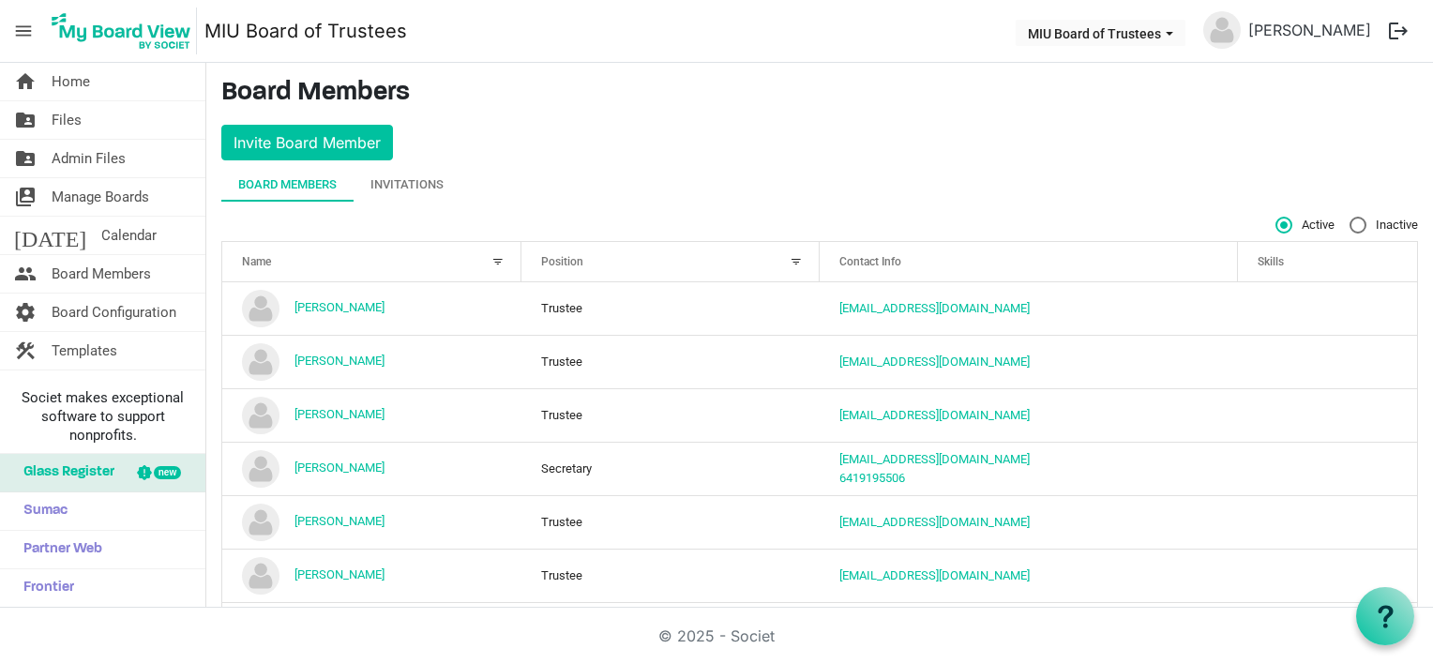
scroll to position [289, 0]
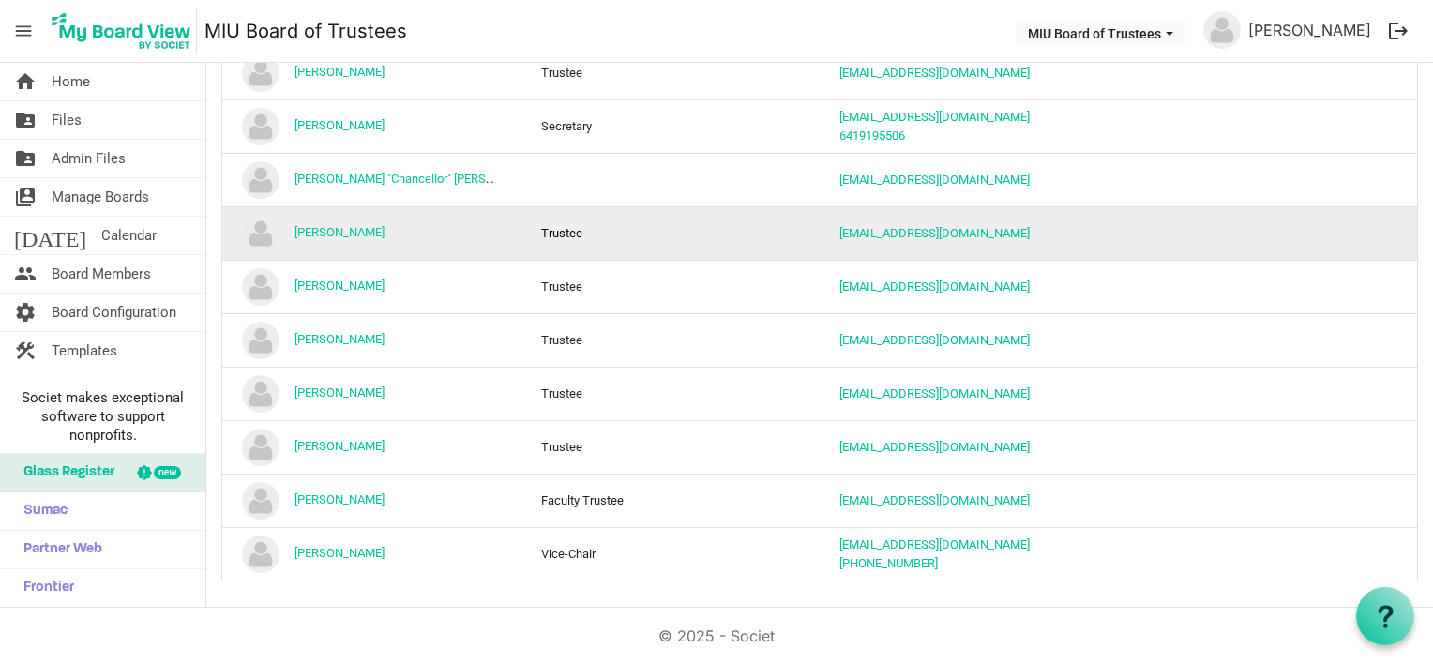
scroll to position [249, 0]
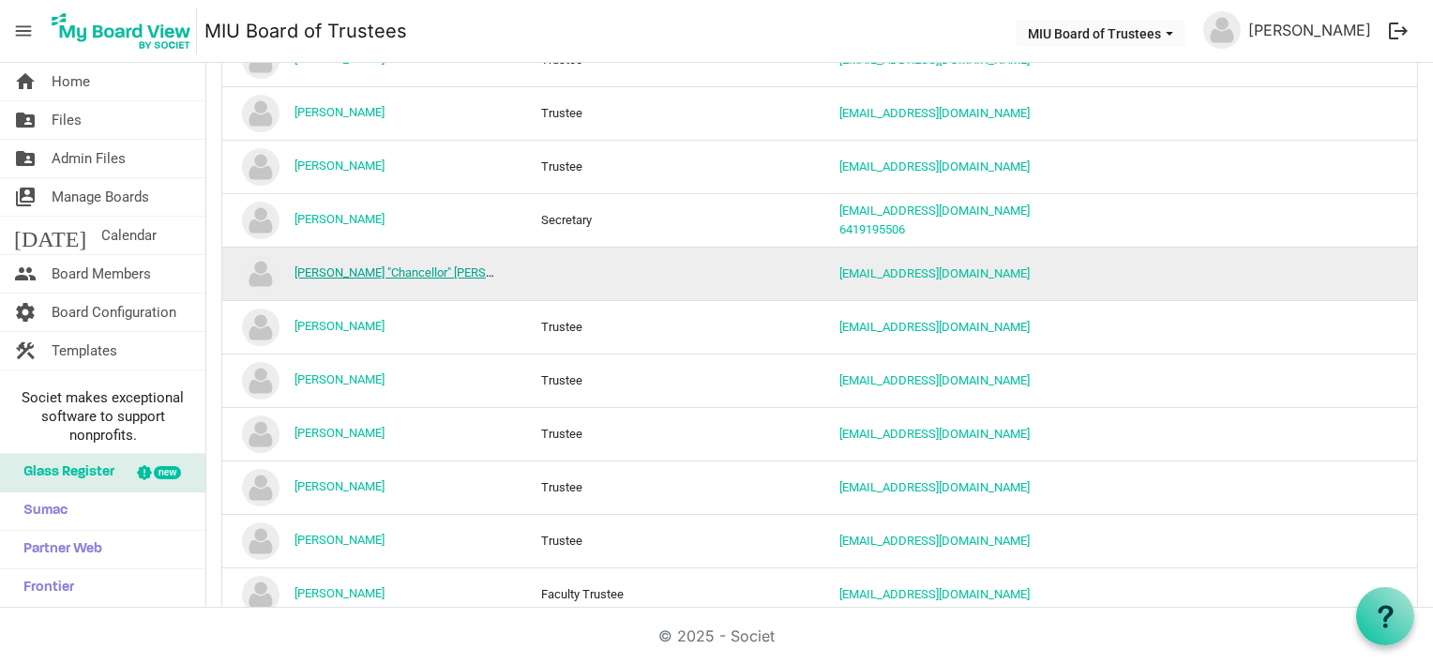
click at [373, 270] on link "Howard "Chancellor" Chandler" at bounding box center [420, 272] width 250 height 14
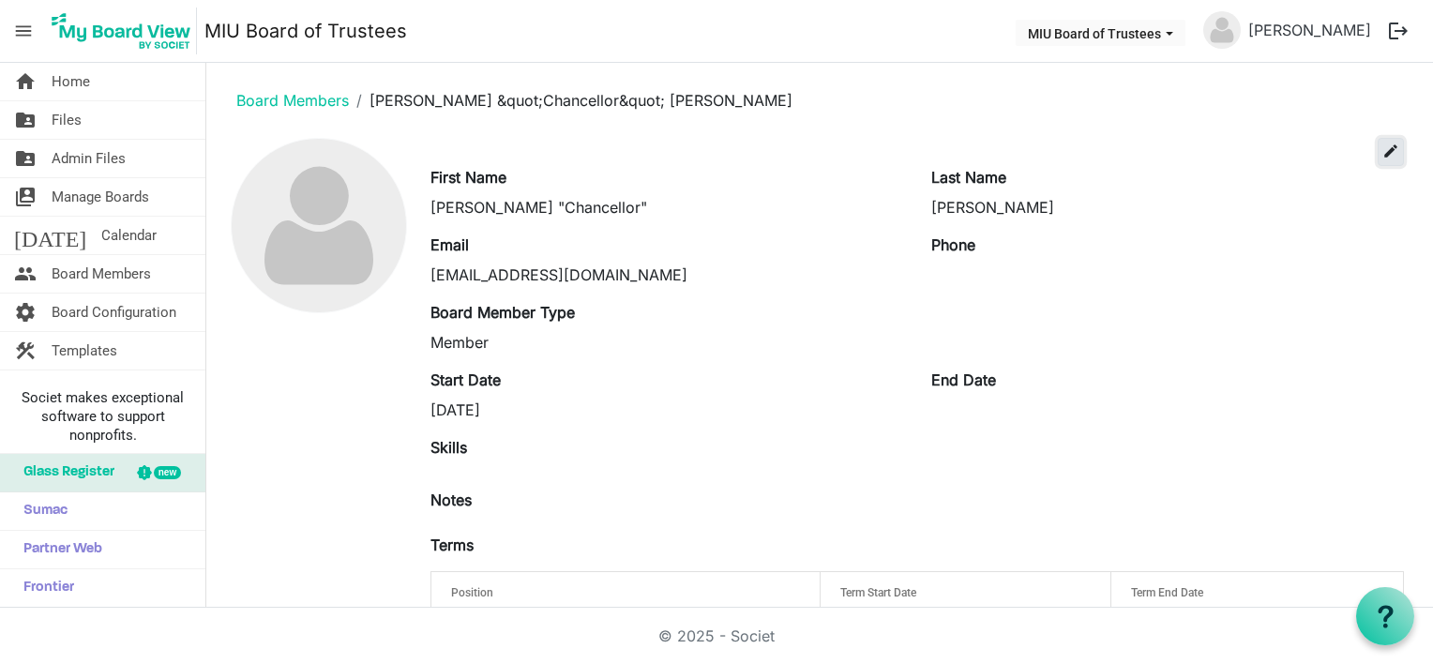
click at [1383, 148] on span "edit" at bounding box center [1391, 151] width 17 height 17
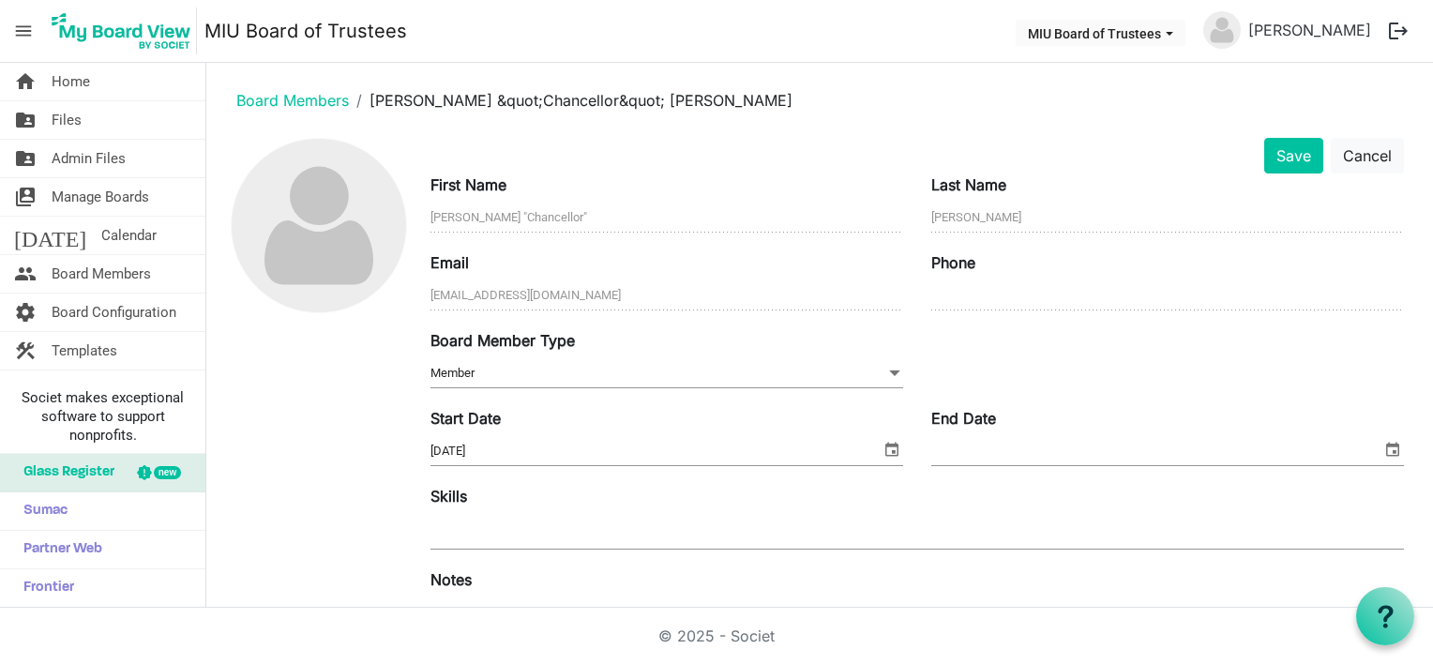
scroll to position [305, 0]
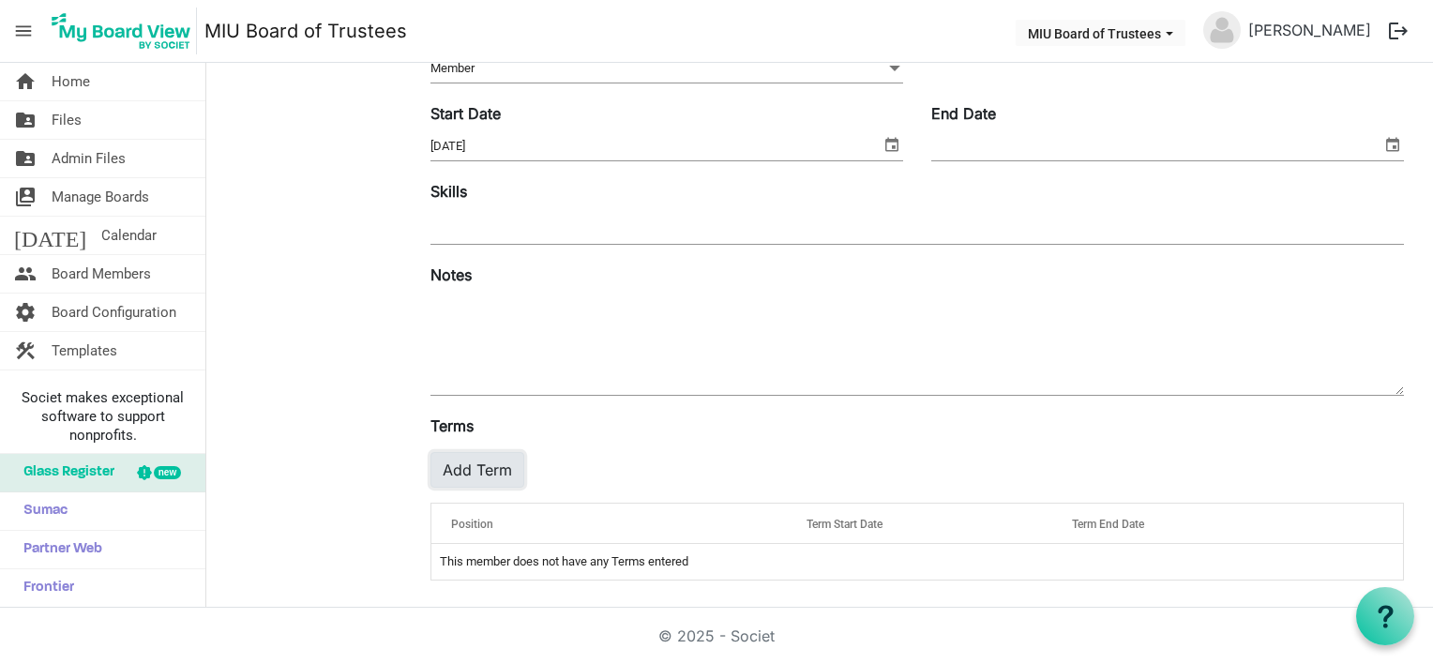
click at [474, 463] on button "Add Term" at bounding box center [478, 470] width 94 height 36
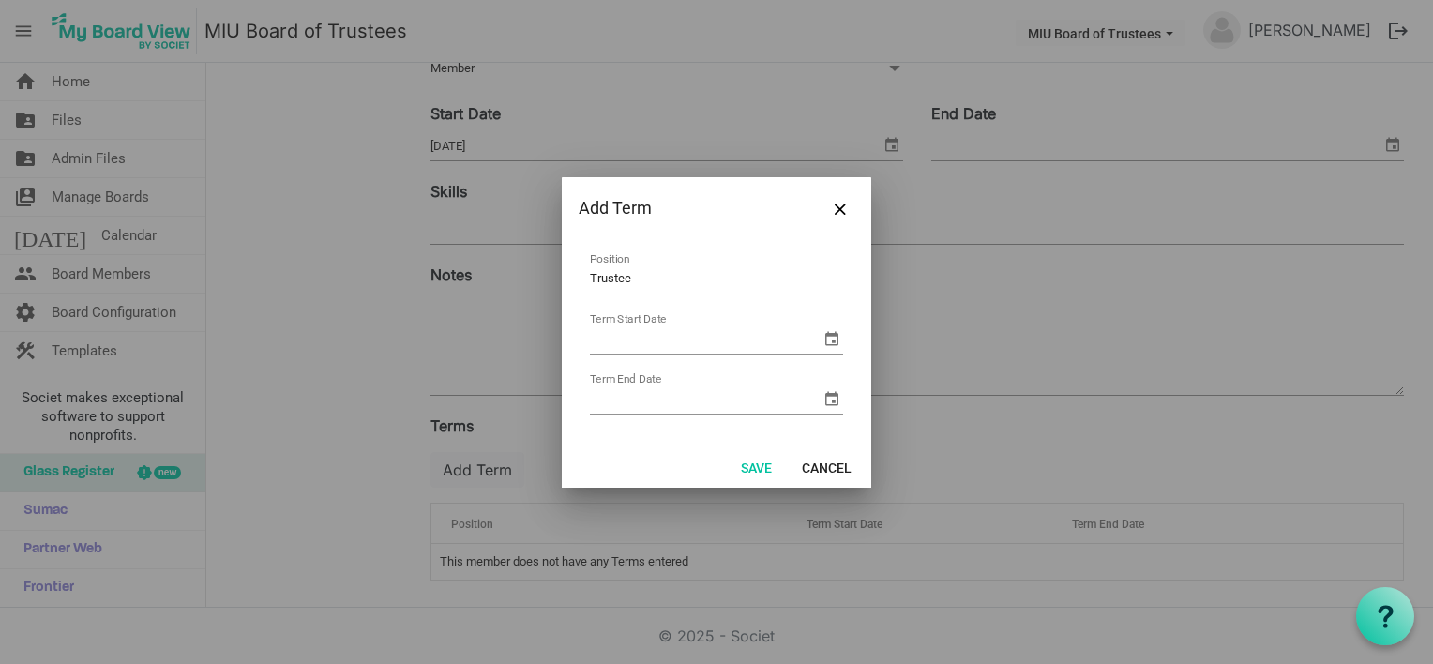
type input "Trustee"
click at [662, 343] on input "Term Start Date" at bounding box center [705, 339] width 231 height 28
type input "8/10/2025"
click at [643, 394] on input "Term End Date" at bounding box center [705, 400] width 231 height 28
type input "8/10/2030"
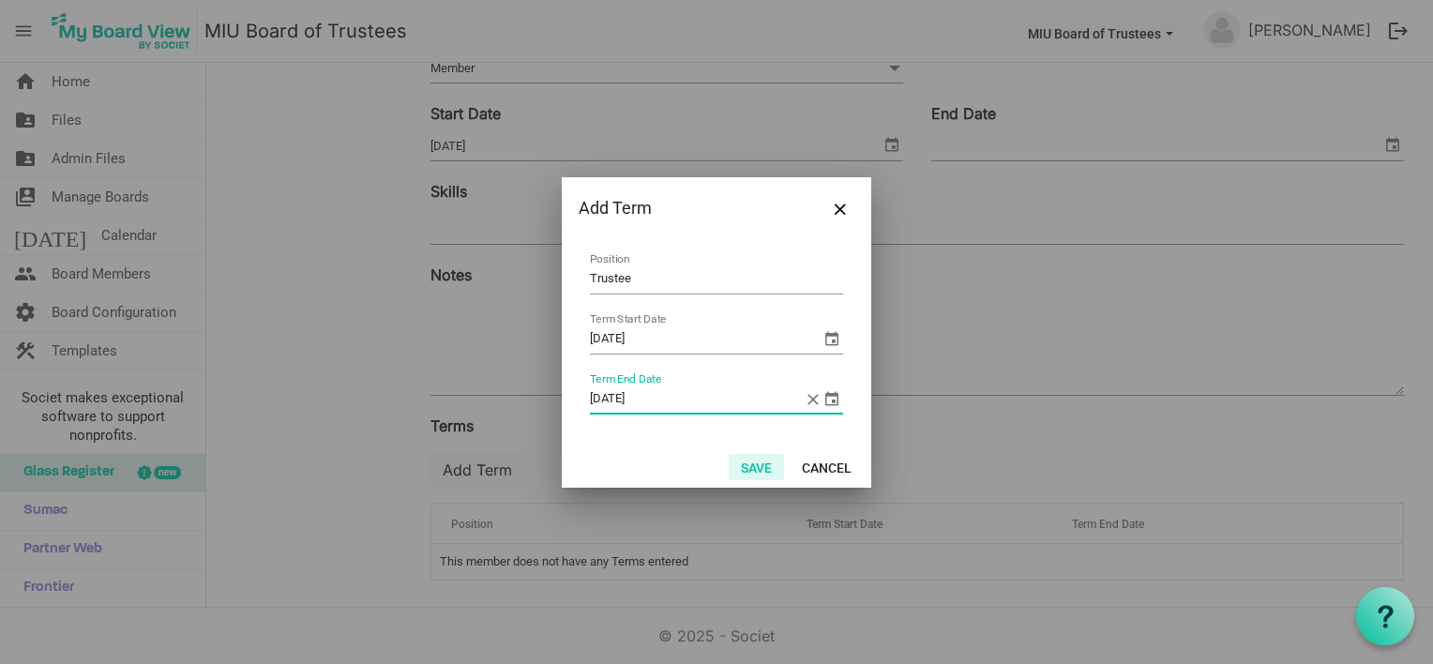
click at [762, 469] on button "Save" at bounding box center [756, 467] width 55 height 26
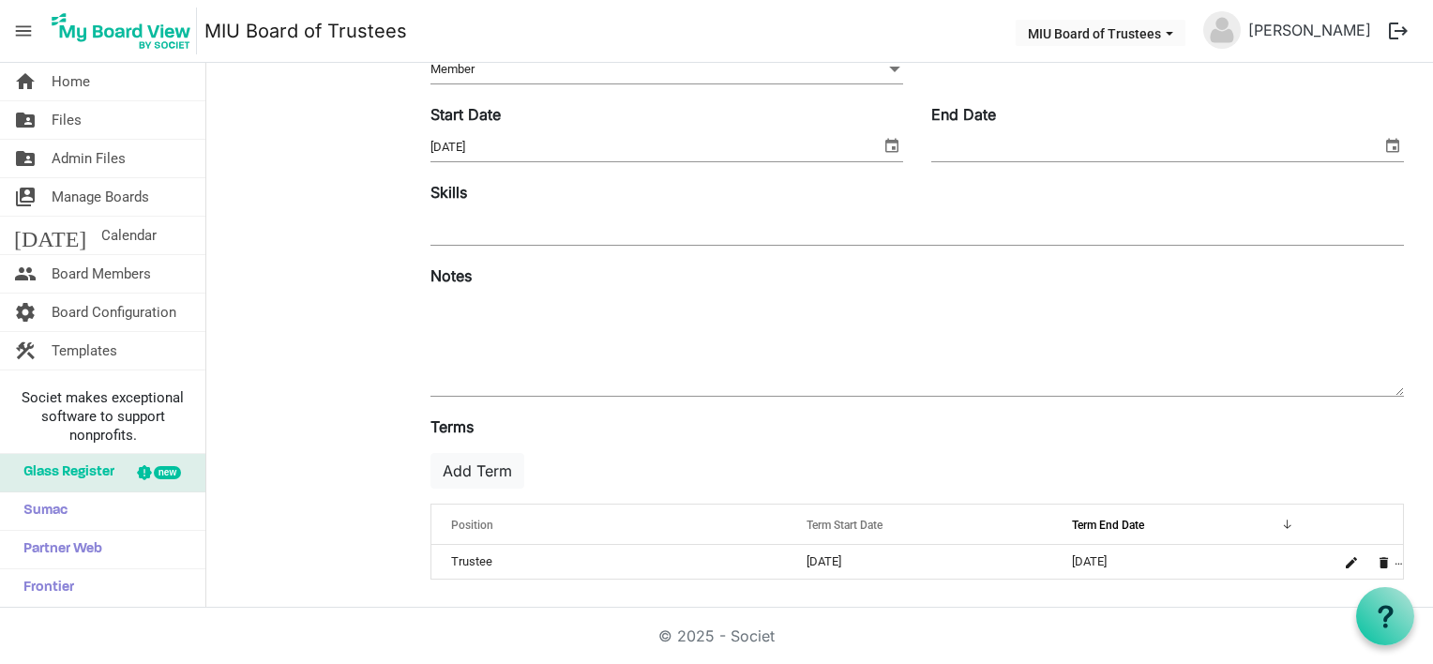
scroll to position [0, 0]
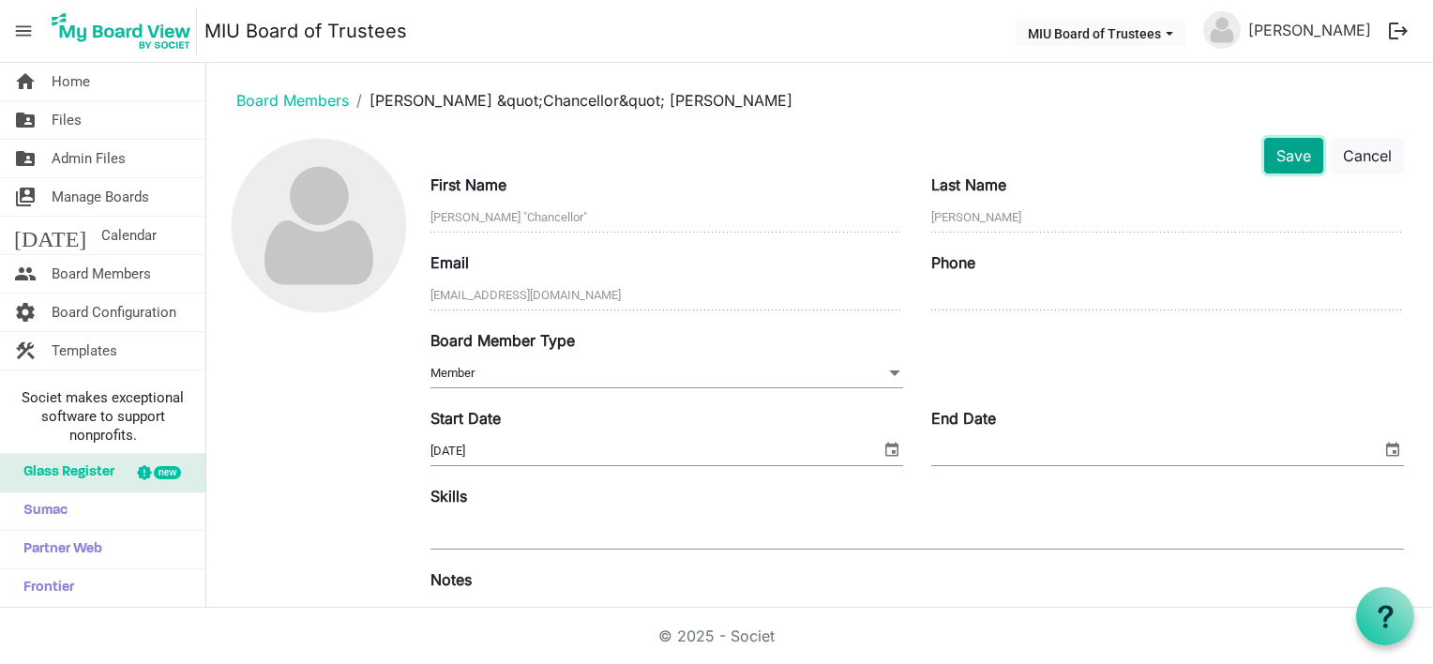
click at [1282, 156] on button "Save" at bounding box center [1293, 156] width 59 height 36
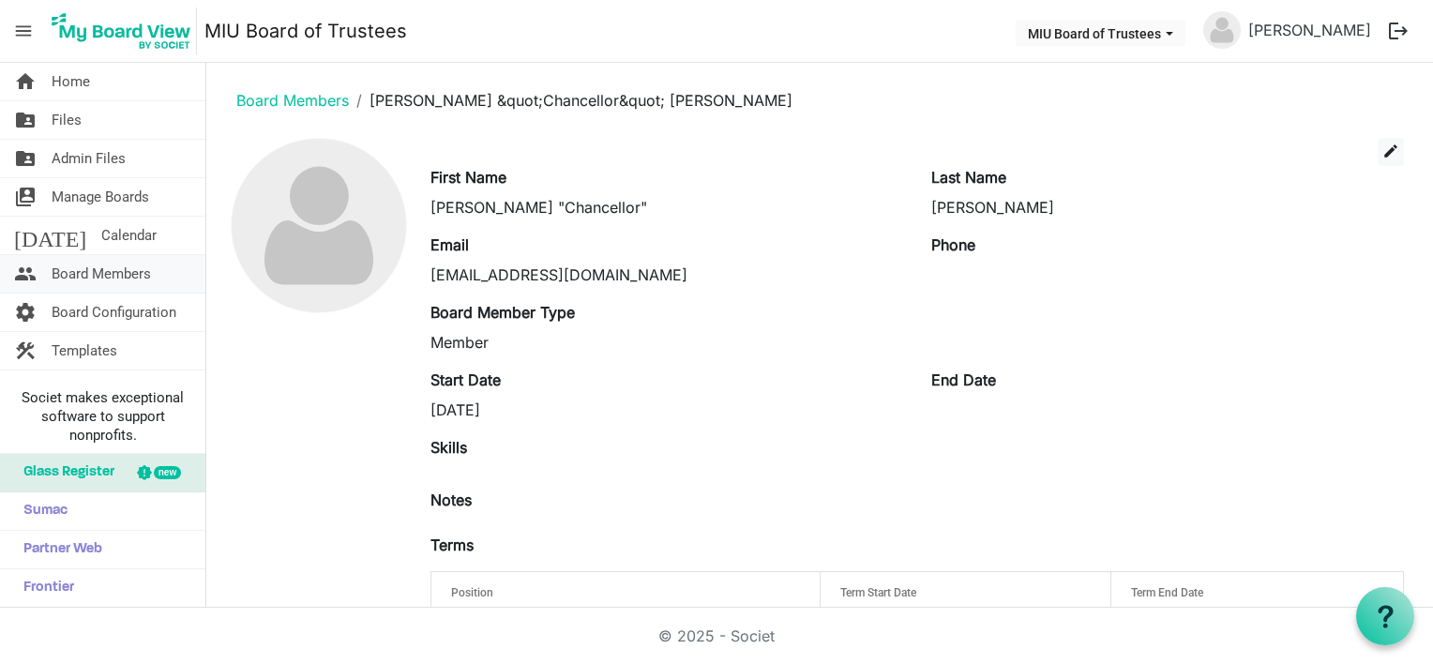
click at [109, 274] on span "Board Members" at bounding box center [101, 274] width 99 height 38
